Goal: Obtain resource: Download file/media

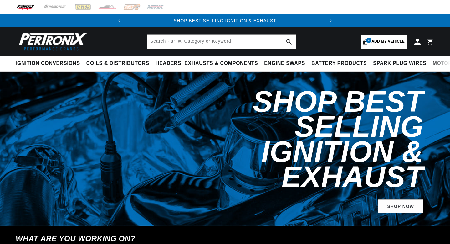
select select "1965"
select select "Chevrolet"
select select "Corvair"
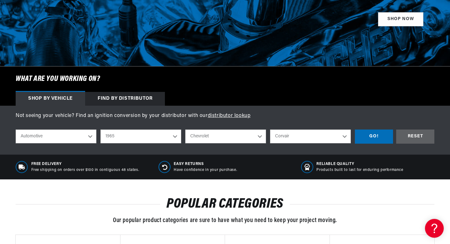
click at [176, 134] on select "2024 2023 2022 2021 2020 2019 2018 2017 2016 2015 2014 2013 2012 2011 2010 2009…" at bounding box center [141, 136] width 81 height 14
select select "1964"
click at [258, 135] on select "American Motors Aston [PERSON_NAME][GEOGRAPHIC_DATA] [PERSON_NAME] Bentley Buic…" at bounding box center [225, 136] width 81 height 14
select select "Pontiac"
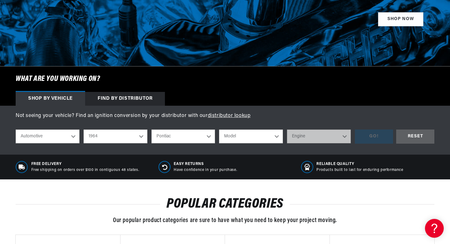
scroll to position [0, 0]
click at [274, 136] on select "Model Acadian [GEOGRAPHIC_DATA] [GEOGRAPHIC_DATA] Catalina Grand Prix GTO Laure…" at bounding box center [251, 136] width 64 height 14
select select "Grand-Prix"
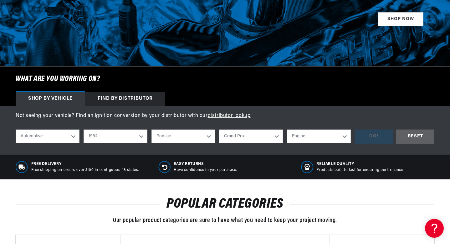
click at [344, 133] on select "Engine 6.6L 7.0L 7.5L 389cid / 6.4L 421cid / 6.9L" at bounding box center [319, 136] width 64 height 14
select select "389cid-6.4L"
click at [375, 135] on div "GO!" at bounding box center [374, 136] width 38 height 14
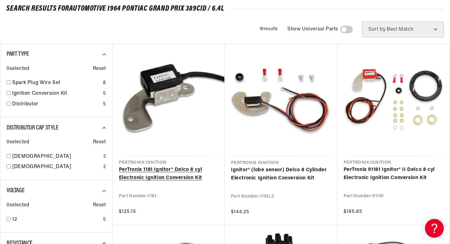
click at [176, 173] on link "PerTronix 1181 Ignitor® Delco 8 cyl Electronic Ignition Conversion Kit" at bounding box center [169, 174] width 100 height 16
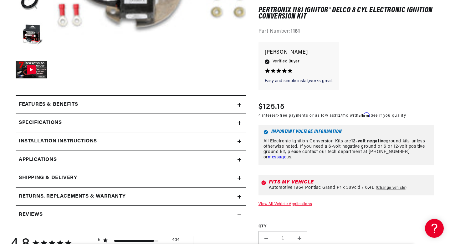
scroll to position [213, 0]
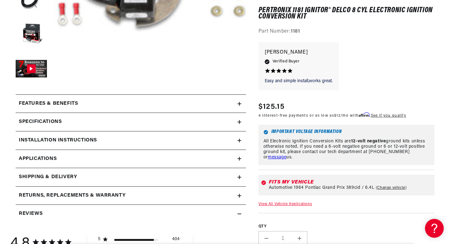
click at [241, 120] on icon at bounding box center [240, 122] width 4 height 4
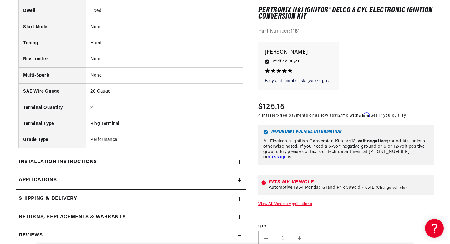
scroll to position [440, 0]
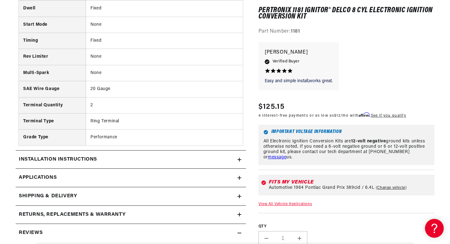
click at [240, 157] on summary "Installation instructions" at bounding box center [131, 159] width 231 height 18
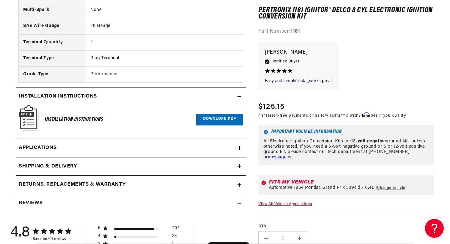
scroll to position [0, 71]
click at [215, 118] on link "Download PDF" at bounding box center [219, 120] width 47 height 12
